Goal: Task Accomplishment & Management: Use online tool/utility

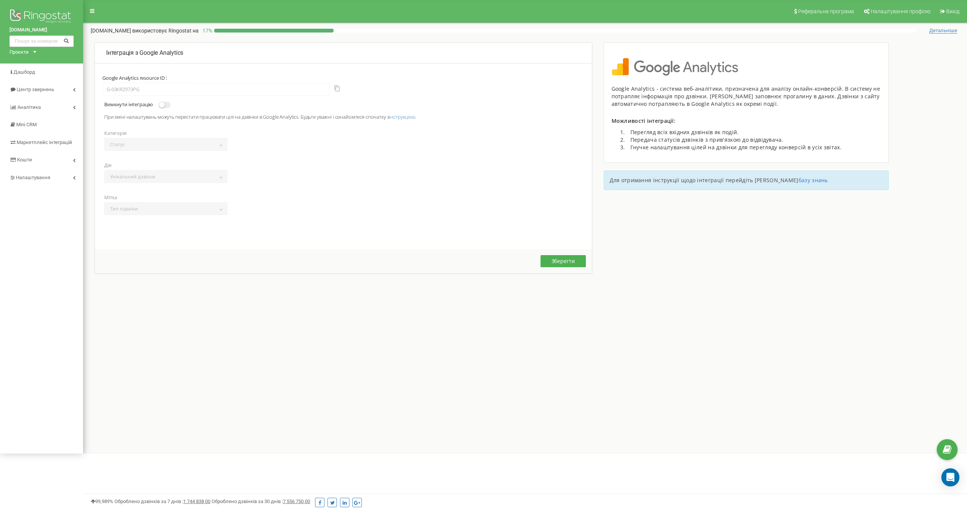
click at [274, 255] on div "Зберегти" at bounding box center [343, 261] width 497 height 24
click at [558, 264] on button "Зберегти" at bounding box center [563, 261] width 45 height 12
click at [34, 74] on span "Дашборд" at bounding box center [25, 72] width 22 height 6
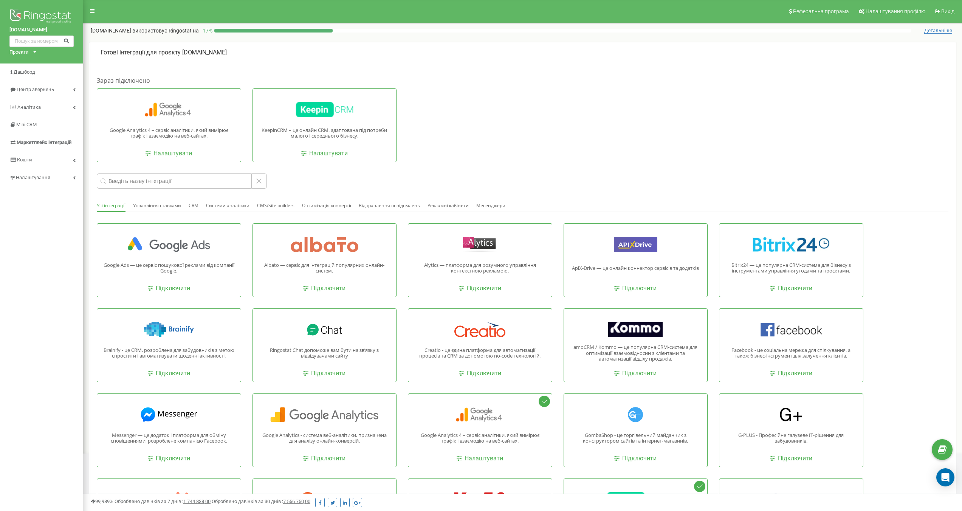
click at [473, 141] on div "Google Analytics 4 – сервіс аналітики, який вимірює трафік і взаємодію на веб-с…" at bounding box center [480, 125] width 766 height 74
click at [196, 265] on p "Google Ads — це сервіс пошукової реклами від компанії Google." at bounding box center [169, 268] width 132 height 12
click at [175, 152] on link "Налаштувати" at bounding box center [168, 153] width 46 height 9
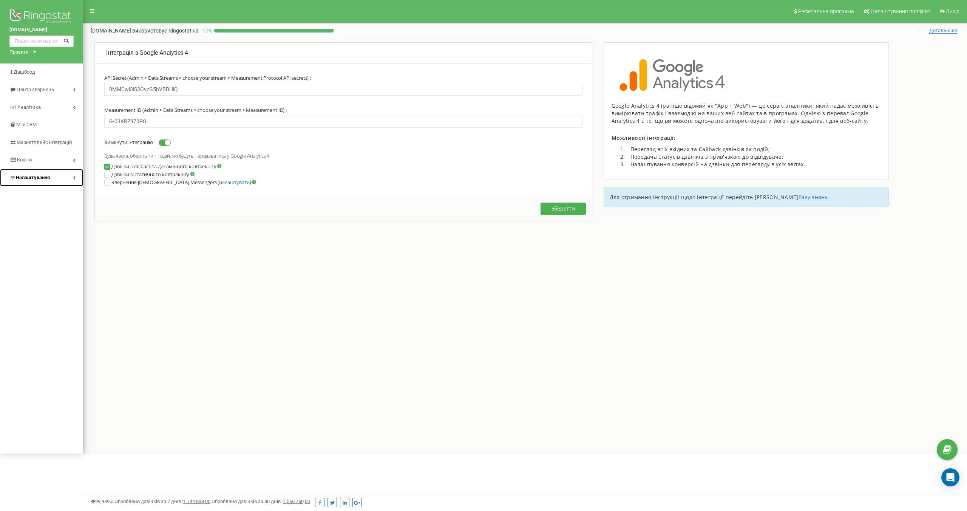
click at [74, 176] on icon at bounding box center [74, 178] width 3 height 4
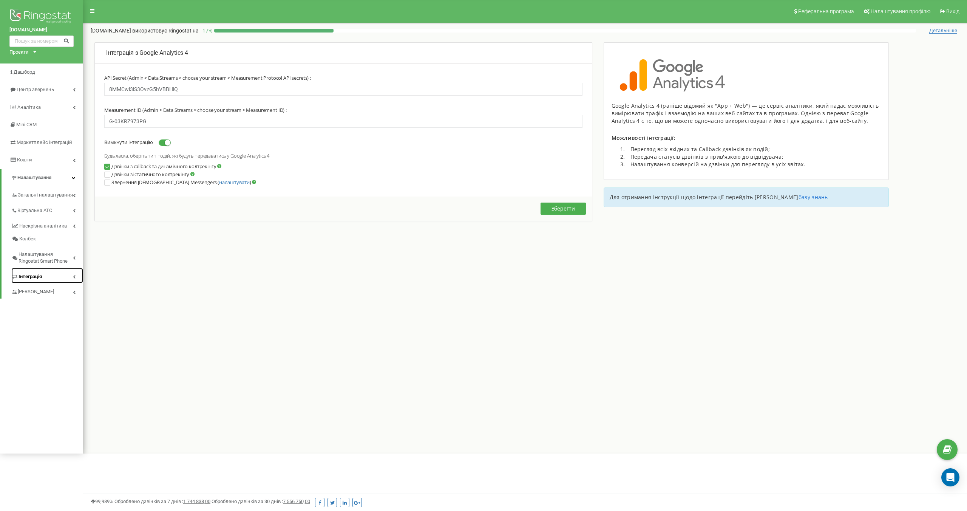
click at [74, 276] on icon at bounding box center [74, 277] width 3 height 4
click at [46, 289] on link "Webhooks 2.0" at bounding box center [51, 290] width 64 height 9
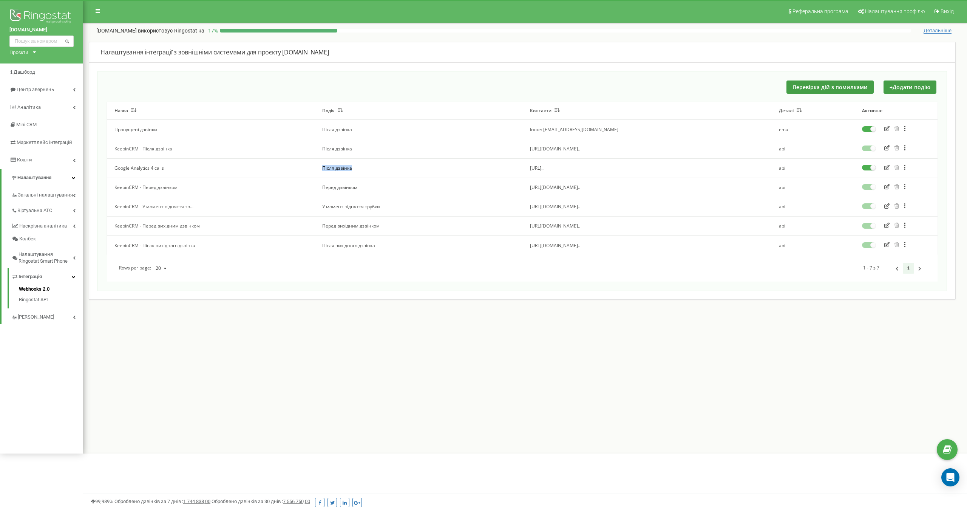
drag, startPoint x: 322, startPoint y: 169, endPoint x: 362, endPoint y: 169, distance: 39.7
click at [362, 169] on td "Після дзвінка" at bounding box center [419, 167] width 208 height 19
click at [305, 173] on td "Google Analytics 4 calls" at bounding box center [211, 167] width 208 height 19
click at [888, 167] on icon "button" at bounding box center [887, 167] width 5 height 5
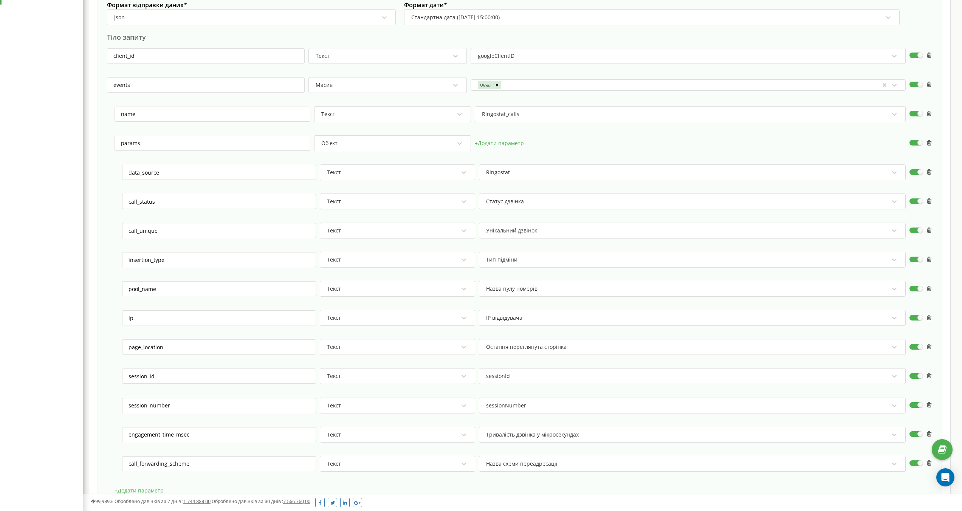
scroll to position [319, 0]
click at [527, 176] on div "Ringostat" at bounding box center [687, 173] width 404 height 13
click at [562, 150] on div at bounding box center [690, 154] width 431 height 8
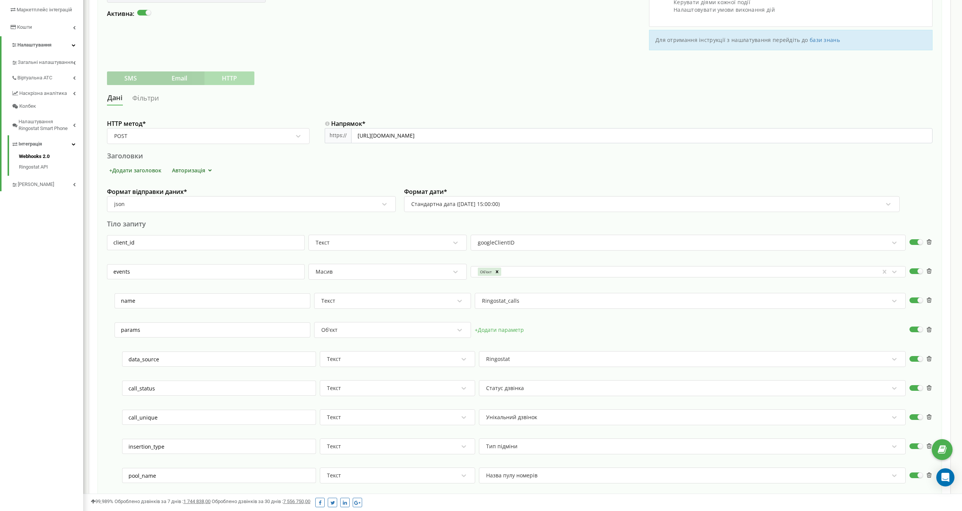
scroll to position [210, 0]
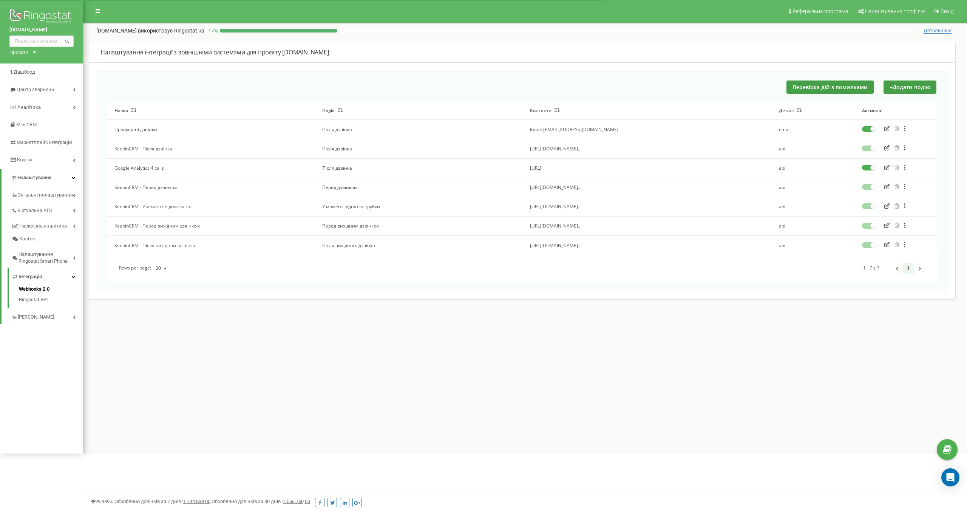
click at [308, 342] on div "Реферальна програма Налаштування профілю Вихід wisewater.com.ua використовує Ri…" at bounding box center [525, 226] width 884 height 453
click at [273, 307] on div "Реферальна програма Налаштування профілю Вихід wisewater.com.ua використовує Ri…" at bounding box center [525, 226] width 884 height 453
click at [887, 168] on icon "button" at bounding box center [887, 167] width 5 height 5
click at [77, 93] on link "Центр звернень" at bounding box center [41, 90] width 83 height 18
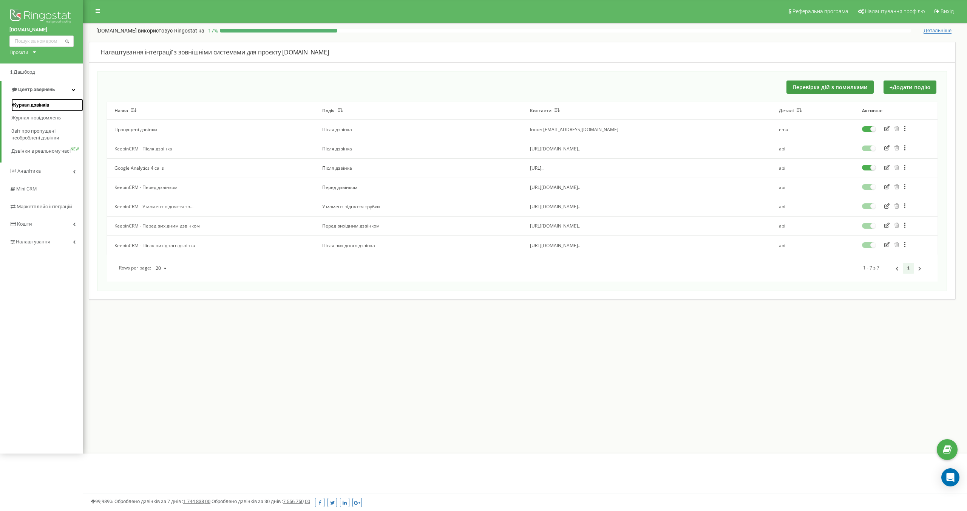
click at [46, 103] on span "Журнал дзвінків" at bounding box center [30, 105] width 38 height 7
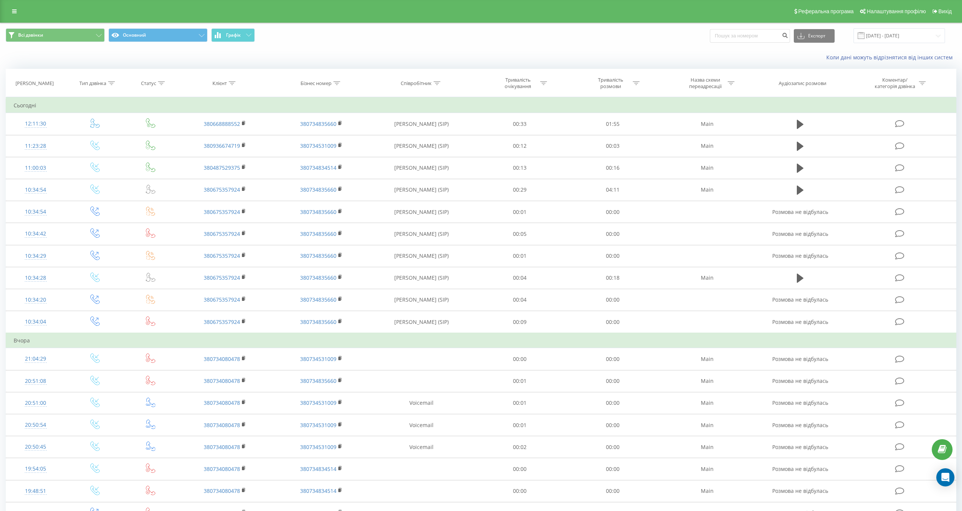
click at [306, 49] on div "Коли дані можуть відрізнятися вiд інших систем" at bounding box center [480, 57] width 961 height 18
click at [127, 107] on td "Сьогодні" at bounding box center [481, 105] width 950 height 15
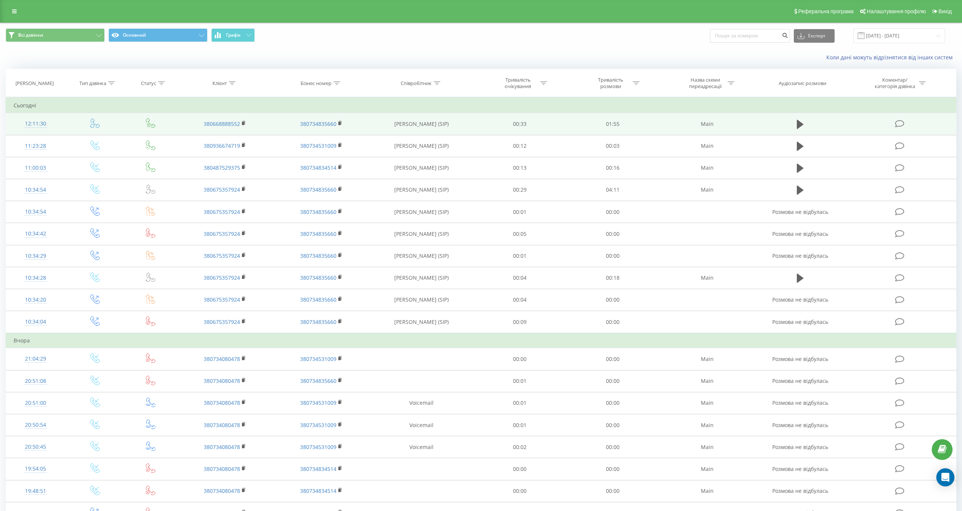
click at [900, 125] on icon at bounding box center [898, 124] width 9 height 8
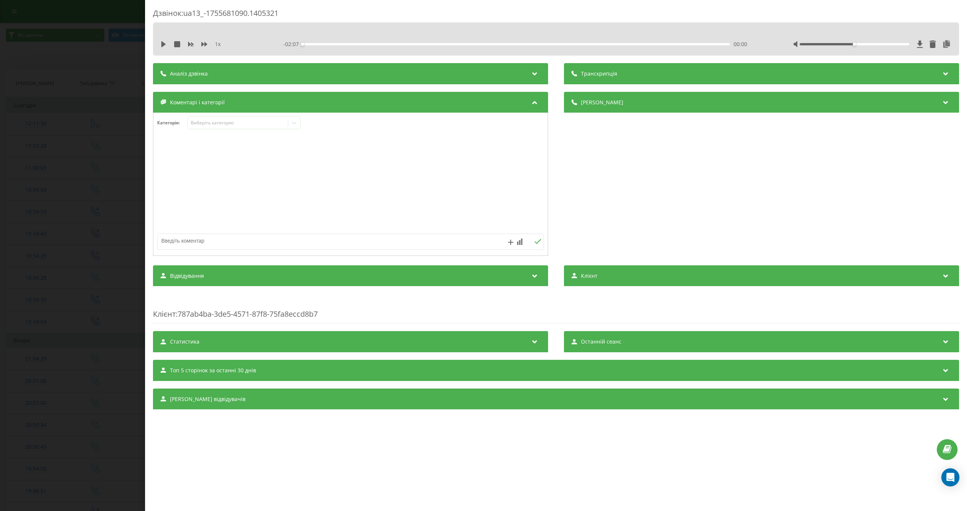
click at [282, 76] on div "Аналіз дзвінка" at bounding box center [350, 73] width 395 height 21
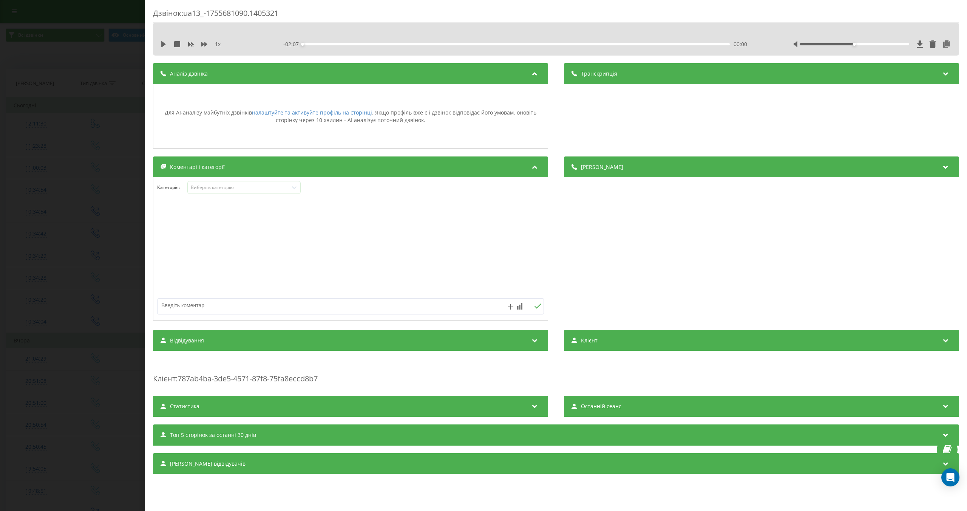
click at [282, 76] on div "Аналіз дзвінка" at bounding box center [350, 73] width 395 height 21
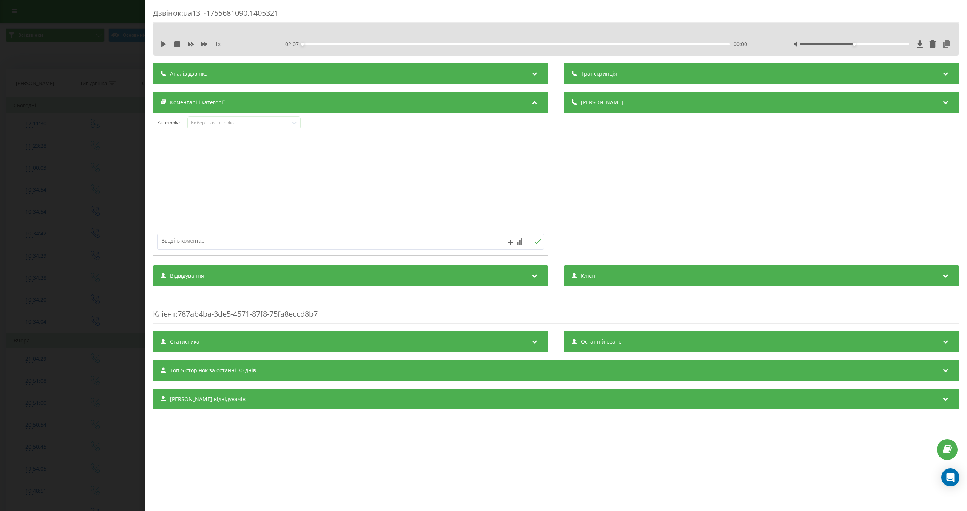
click at [230, 280] on div "Відвідування" at bounding box center [350, 275] width 395 height 21
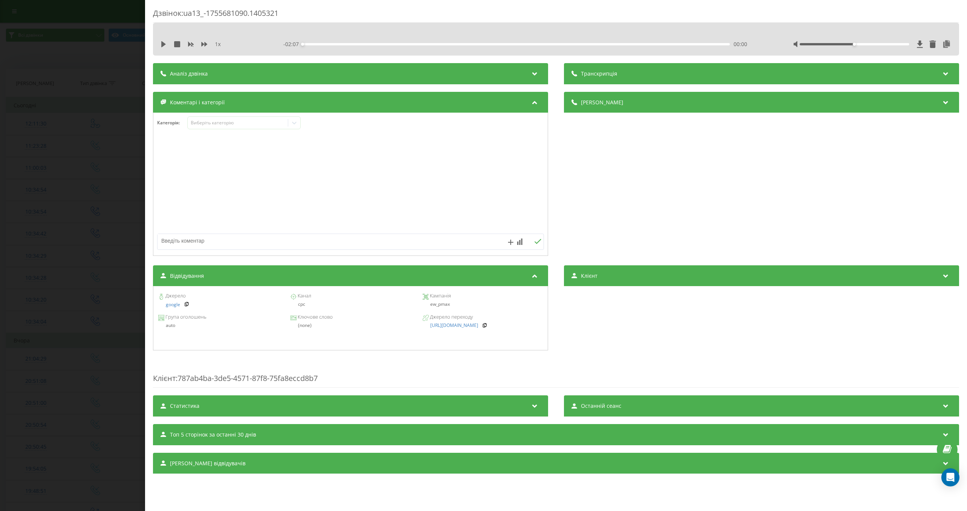
click at [594, 278] on span "Клієнт" at bounding box center [589, 276] width 17 height 8
click at [297, 405] on div "Статистика" at bounding box center [350, 405] width 395 height 21
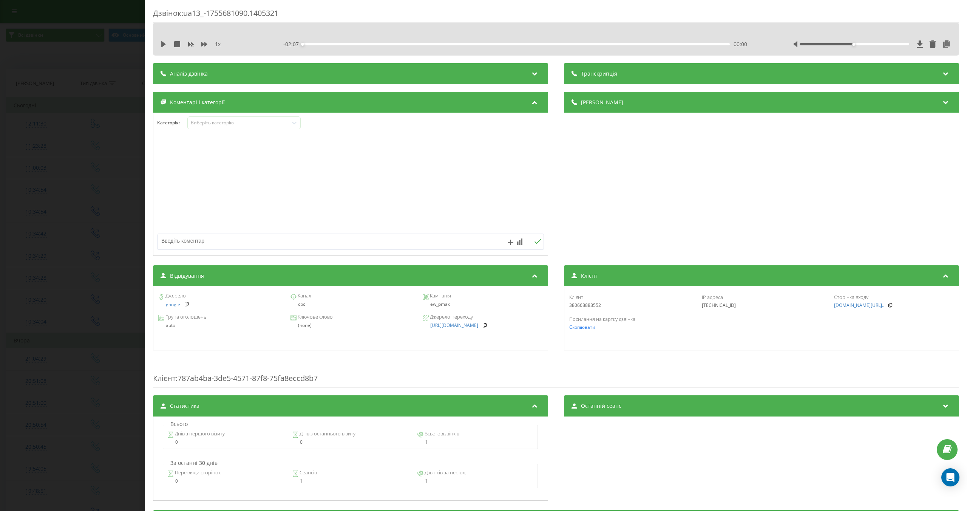
click at [297, 404] on div "Статистика" at bounding box center [350, 405] width 395 height 21
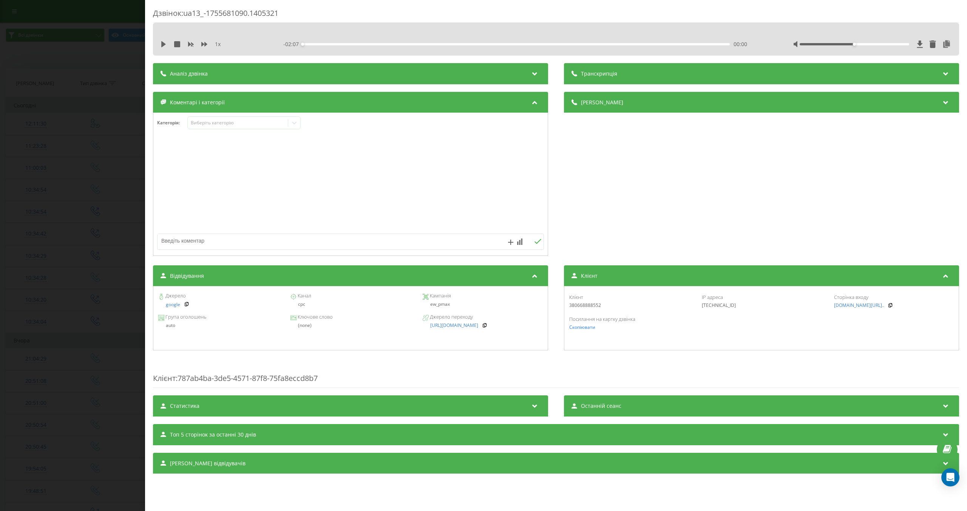
click at [266, 437] on div "Топ 5 сторінок за останні 30 днів" at bounding box center [556, 434] width 806 height 21
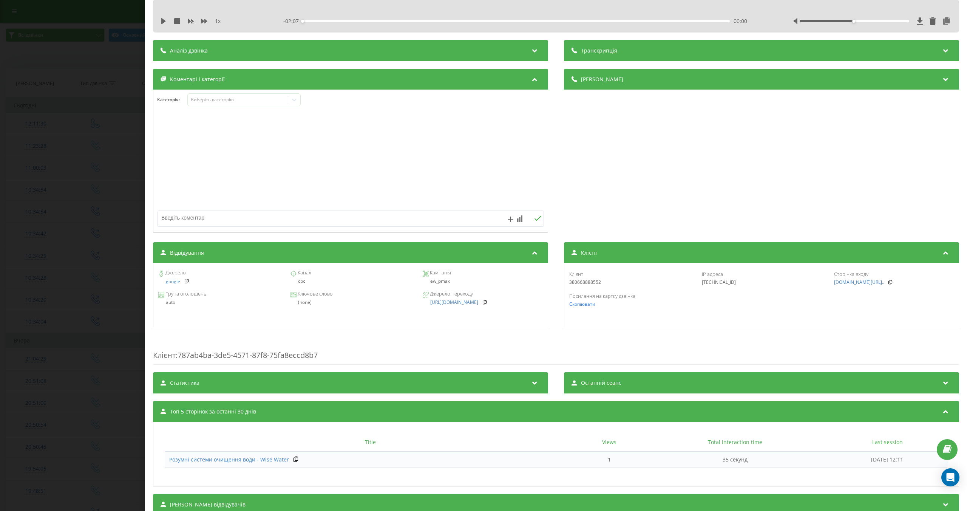
scroll to position [51, 0]
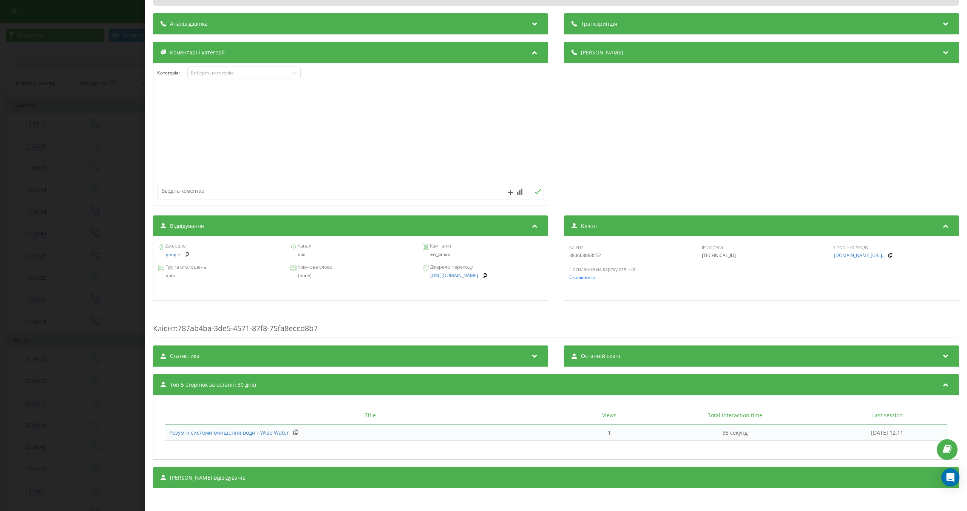
click at [196, 384] on span "Топ 5 сторінок за останні 30 днів" at bounding box center [213, 385] width 86 height 8
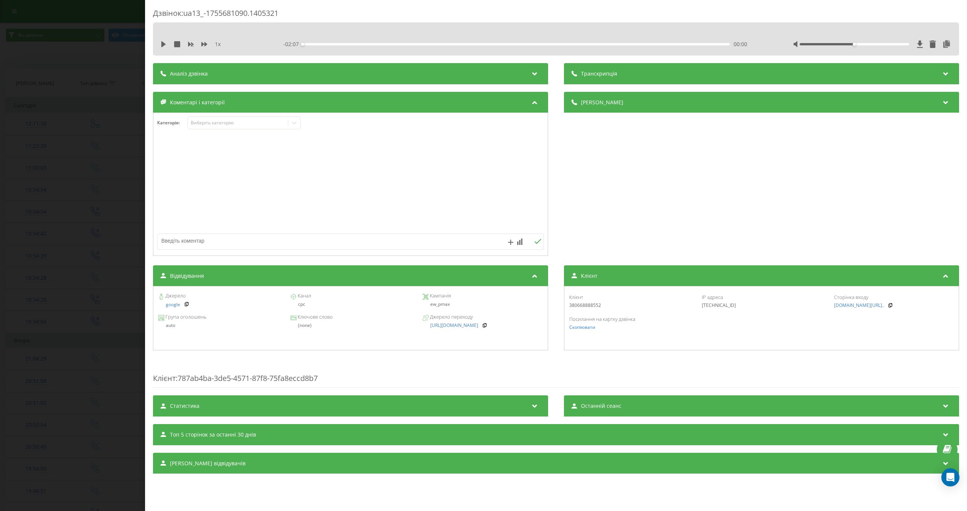
click at [200, 466] on span "[PERSON_NAME] відвідувачів" at bounding box center [208, 463] width 76 height 8
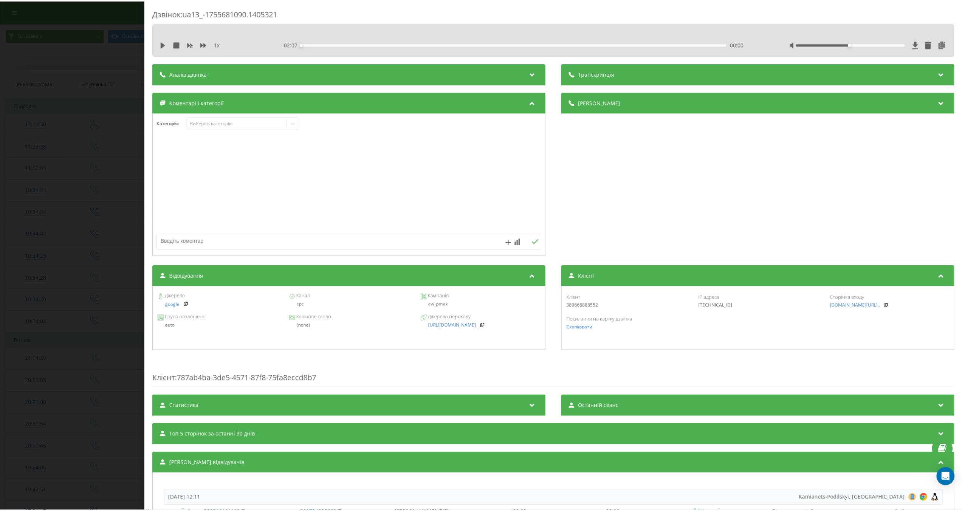
scroll to position [112, 0]
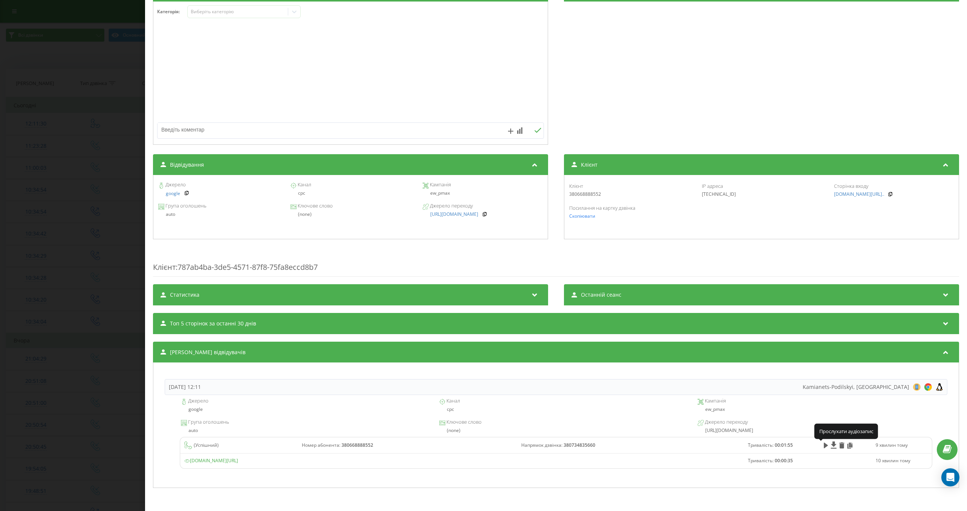
click at [824, 446] on icon at bounding box center [826, 445] width 4 height 6
click at [824, 445] on icon at bounding box center [826, 445] width 4 height 6
click at [86, 176] on div "Дзвінок : ua13_-1755681090.1405321 1 x 00:00 02:07 02:07 Транскрипція Для AI-ан…" at bounding box center [483, 255] width 967 height 511
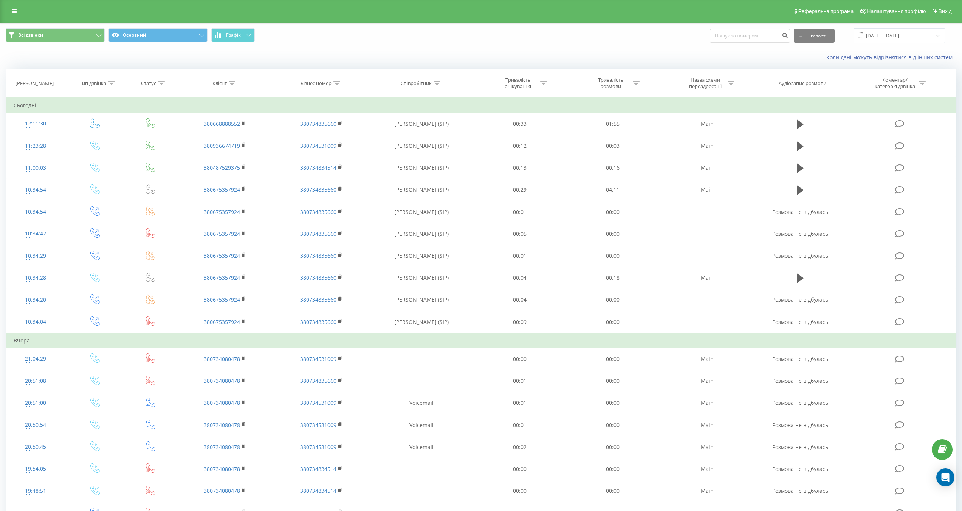
click at [198, 62] on div "Коли дані можуть відрізнятися вiд інших систем" at bounding box center [480, 57] width 961 height 18
click at [157, 64] on div "Коли дані можуть відрізнятися вiд інших систем" at bounding box center [480, 57] width 961 height 18
